Goal: Transaction & Acquisition: Subscribe to service/newsletter

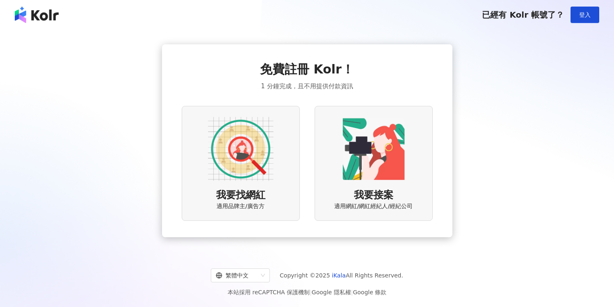
click at [239, 145] on img at bounding box center [241, 149] width 66 height 66
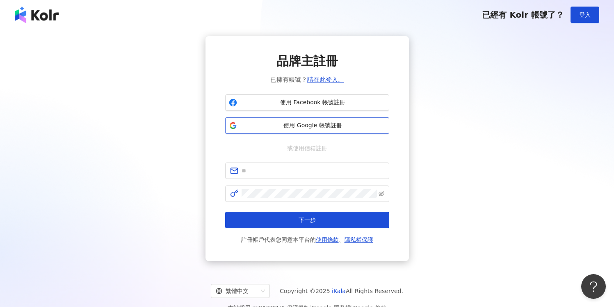
click at [290, 127] on span "使用 Google 帳號註冊" at bounding box center [312, 125] width 145 height 8
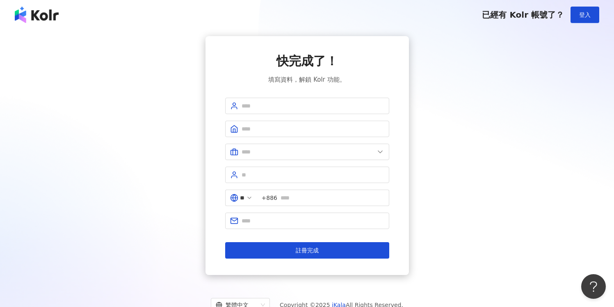
scroll to position [38, 0]
